Goal: Check status: Check status

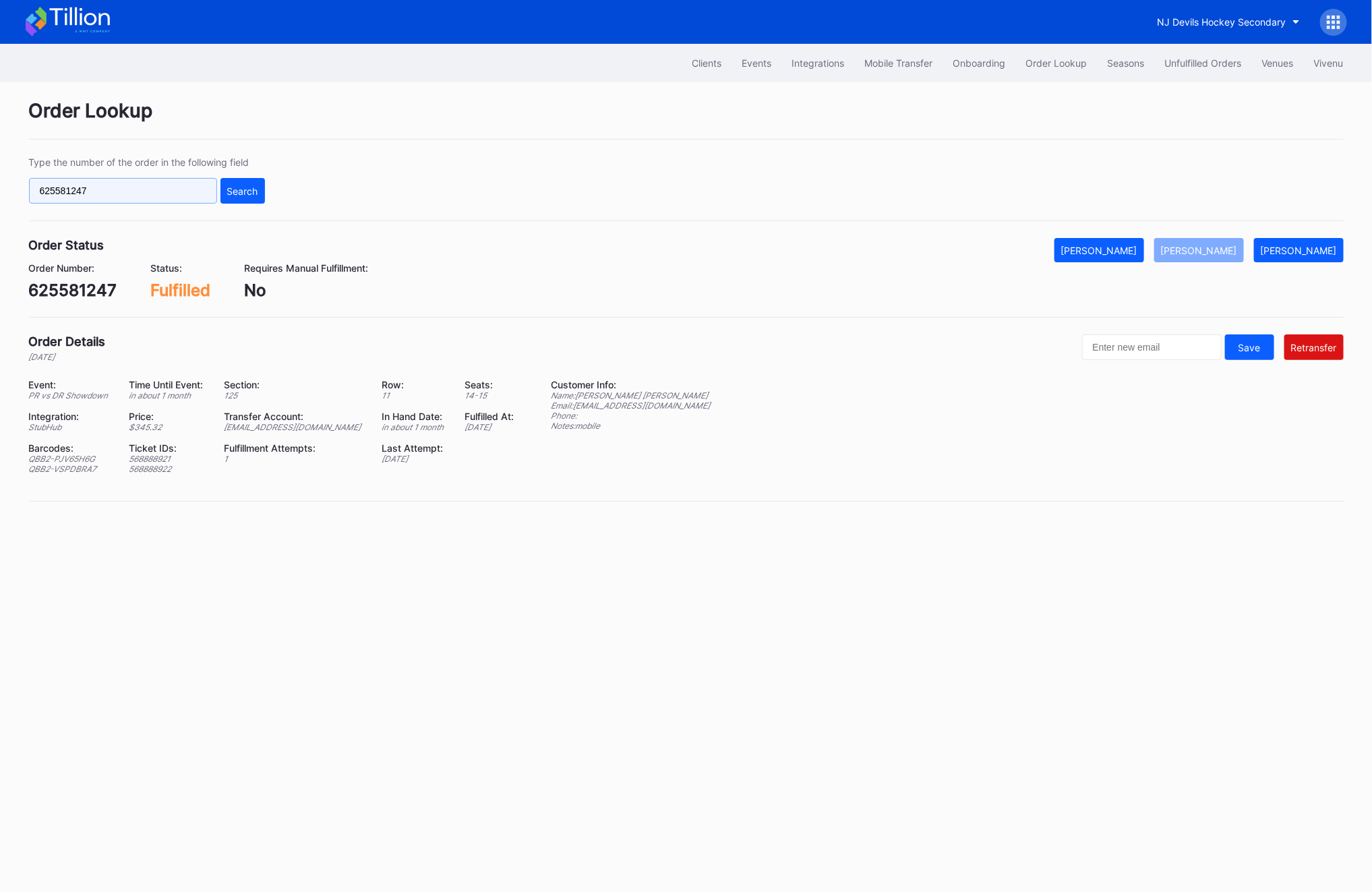
click at [124, 198] on input "625581247" at bounding box center [123, 191] width 188 height 25
paste input "304606462"
type input "304606462"
click at [239, 184] on button "Search" at bounding box center [243, 191] width 45 height 25
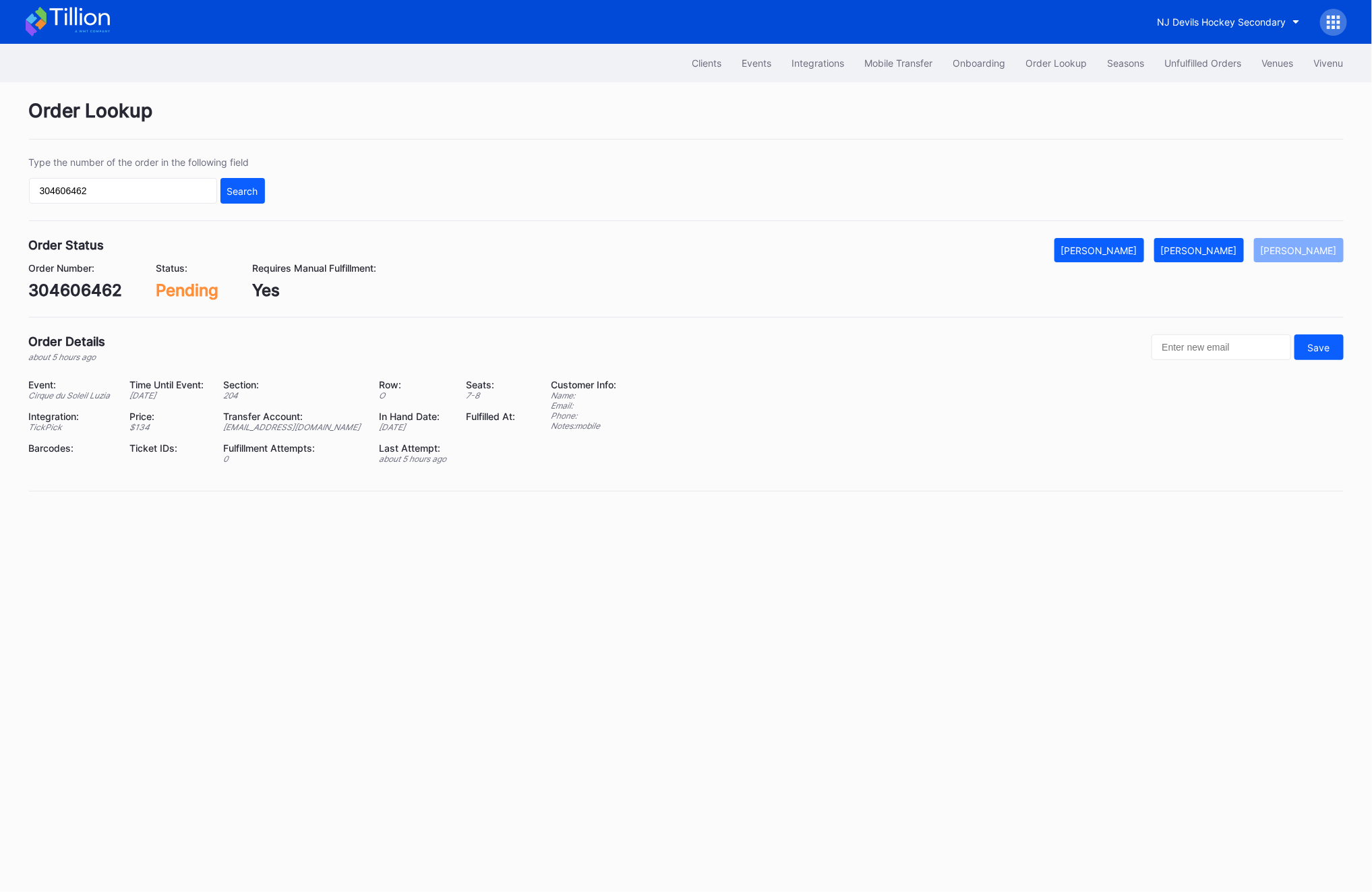
click at [89, 288] on div "304606462" at bounding box center [75, 291] width 94 height 20
copy div "304606462"
click at [249, 429] on div "[EMAIL_ADDRESS][DOMAIN_NAME]" at bounding box center [293, 426] width 140 height 10
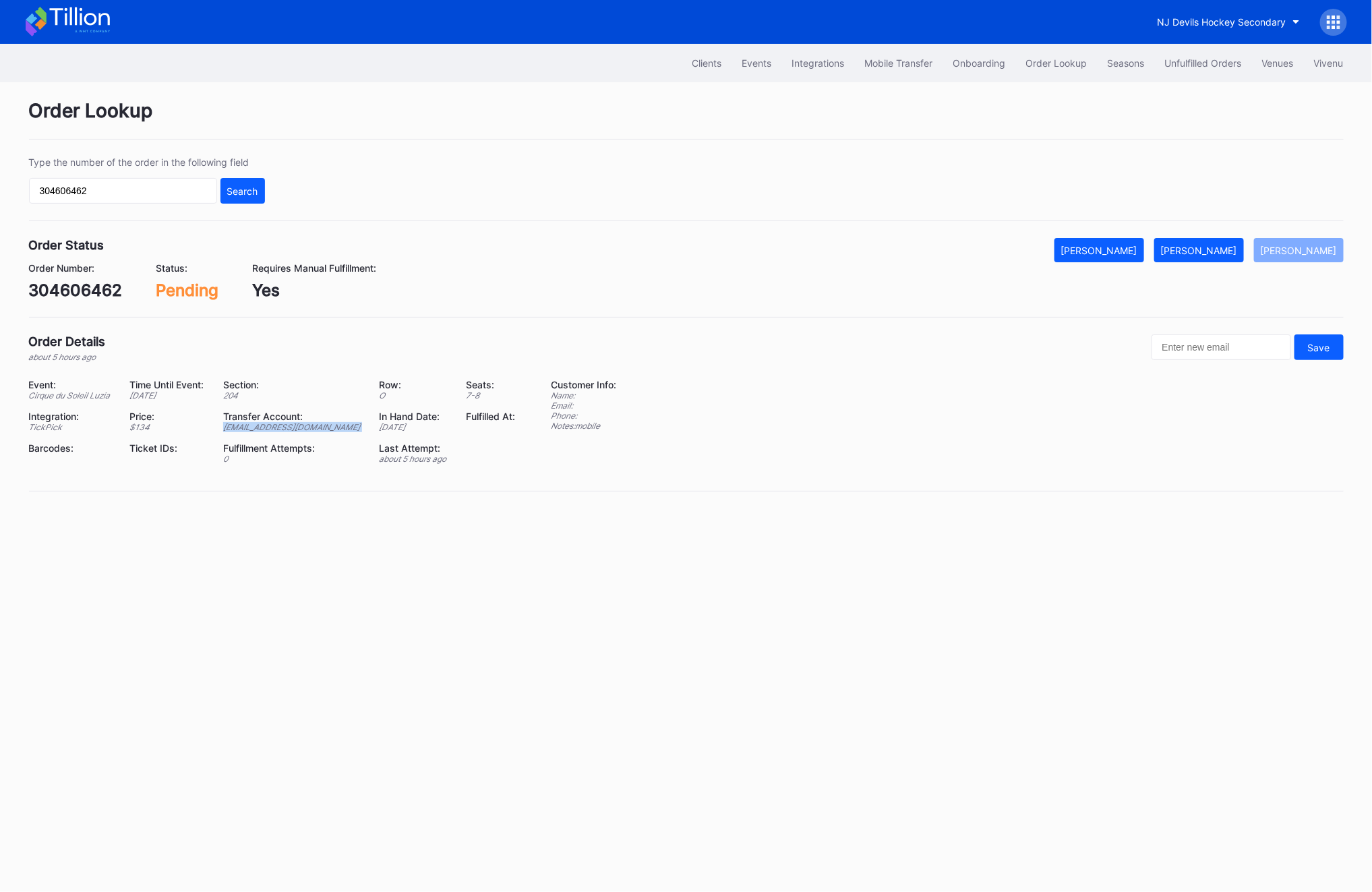
click at [249, 429] on div "[EMAIL_ADDRESS][DOMAIN_NAME]" at bounding box center [293, 426] width 140 height 10
copy div "[EMAIL_ADDRESS][DOMAIN_NAME]"
